Goal: Browse casually

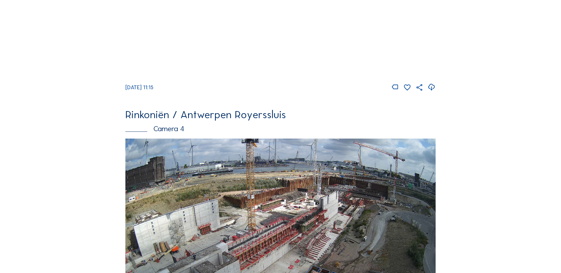
scroll to position [946, 0]
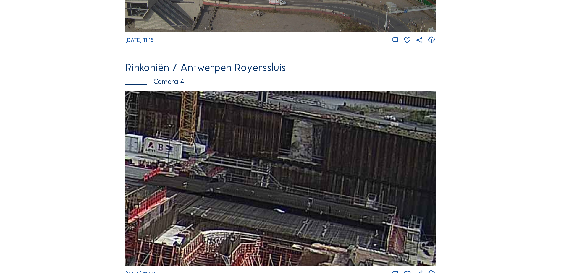
drag, startPoint x: 378, startPoint y: 154, endPoint x: 338, endPoint y: 182, distance: 49.1
click at [338, 182] on img at bounding box center [280, 178] width 310 height 174
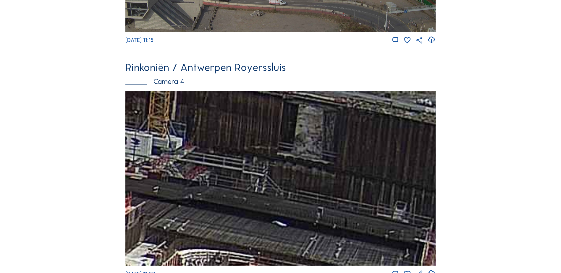
drag, startPoint x: 265, startPoint y: 171, endPoint x: 301, endPoint y: 183, distance: 38.6
click at [301, 183] on img at bounding box center [280, 178] width 310 height 174
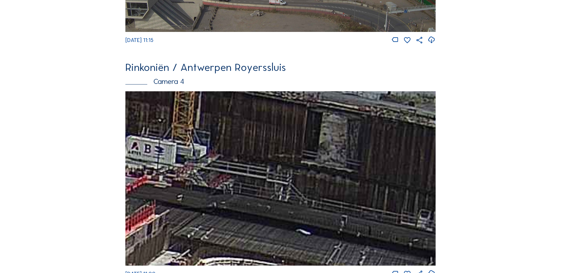
drag, startPoint x: 301, startPoint y: 182, endPoint x: 324, endPoint y: 190, distance: 25.0
click at [324, 190] on img at bounding box center [280, 178] width 310 height 174
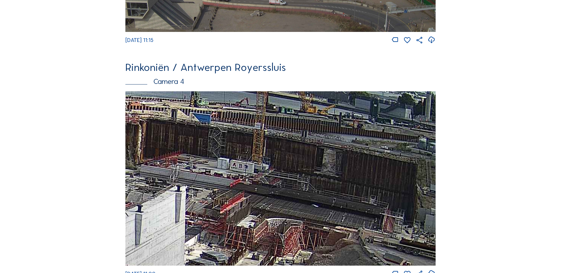
click at [324, 190] on img at bounding box center [280, 178] width 310 height 174
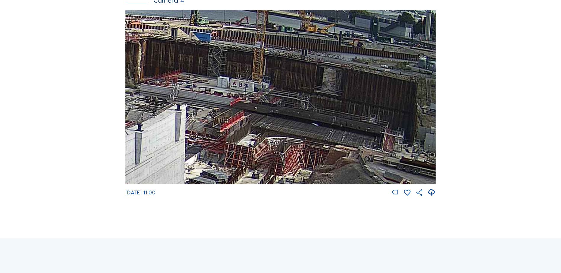
scroll to position [976, 0]
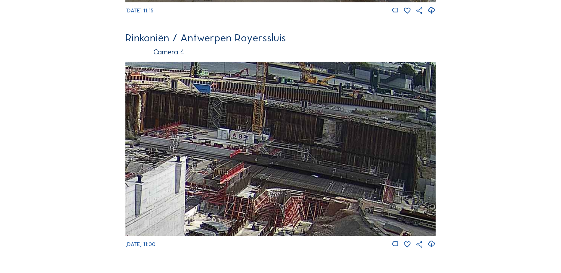
click at [284, 132] on img at bounding box center [280, 149] width 310 height 174
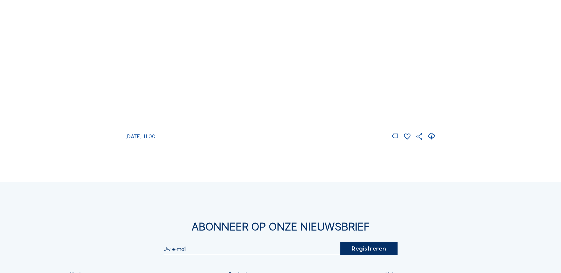
scroll to position [1035, 0]
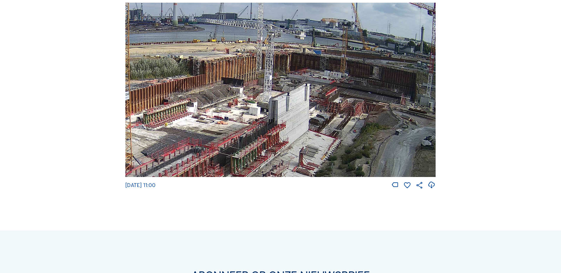
drag, startPoint x: 352, startPoint y: 57, endPoint x: 294, endPoint y: 109, distance: 77.2
click at [294, 109] on img at bounding box center [280, 90] width 310 height 174
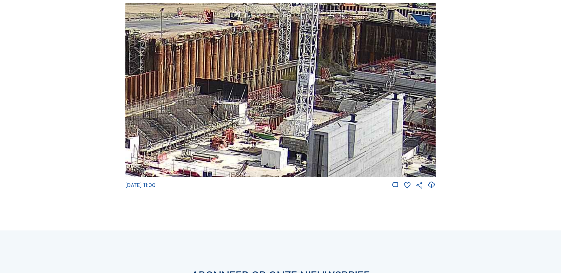
drag, startPoint x: 237, startPoint y: 97, endPoint x: 225, endPoint y: 159, distance: 63.2
click at [225, 159] on img at bounding box center [280, 90] width 310 height 174
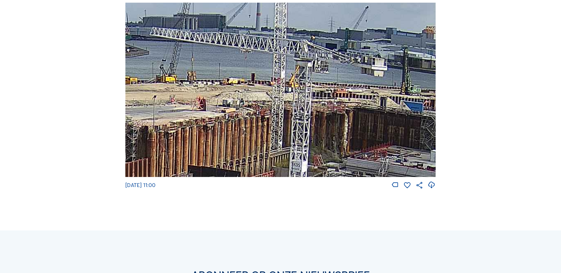
drag, startPoint x: 286, startPoint y: 78, endPoint x: 286, endPoint y: 85, distance: 7.1
click at [288, 86] on img at bounding box center [280, 90] width 310 height 174
drag, startPoint x: 267, startPoint y: 90, endPoint x: 192, endPoint y: 90, distance: 75.7
click at [192, 90] on img at bounding box center [280, 90] width 310 height 174
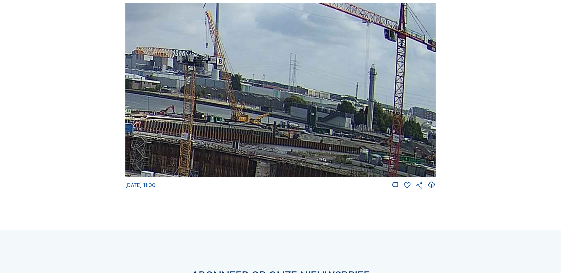
drag, startPoint x: 328, startPoint y: 69, endPoint x: 190, endPoint y: 79, distance: 138.7
click at [181, 82] on img at bounding box center [280, 90] width 310 height 174
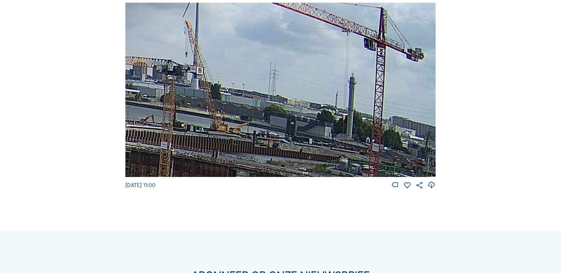
drag, startPoint x: 341, startPoint y: 64, endPoint x: 331, endPoint y: 30, distance: 35.4
click at [333, 29] on img at bounding box center [280, 90] width 310 height 174
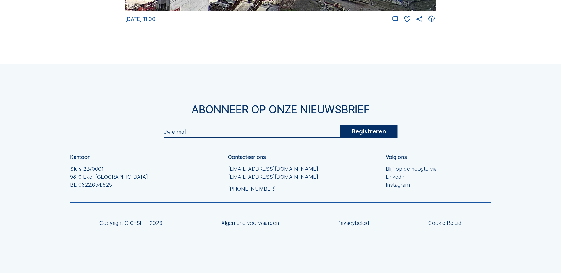
scroll to position [1218, 0]
